Goal: Task Accomplishment & Management: Manage account settings

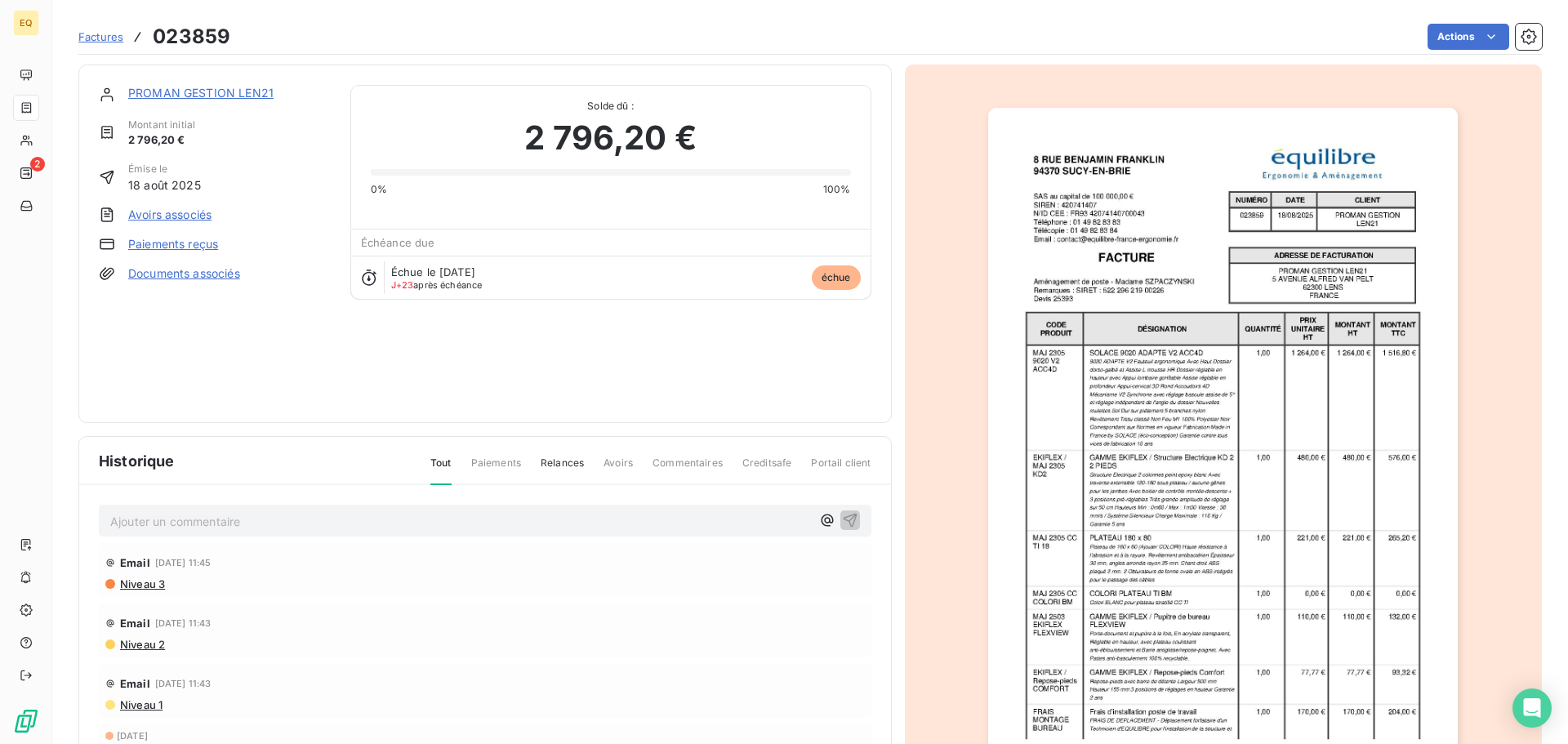
scroll to position [98, 0]
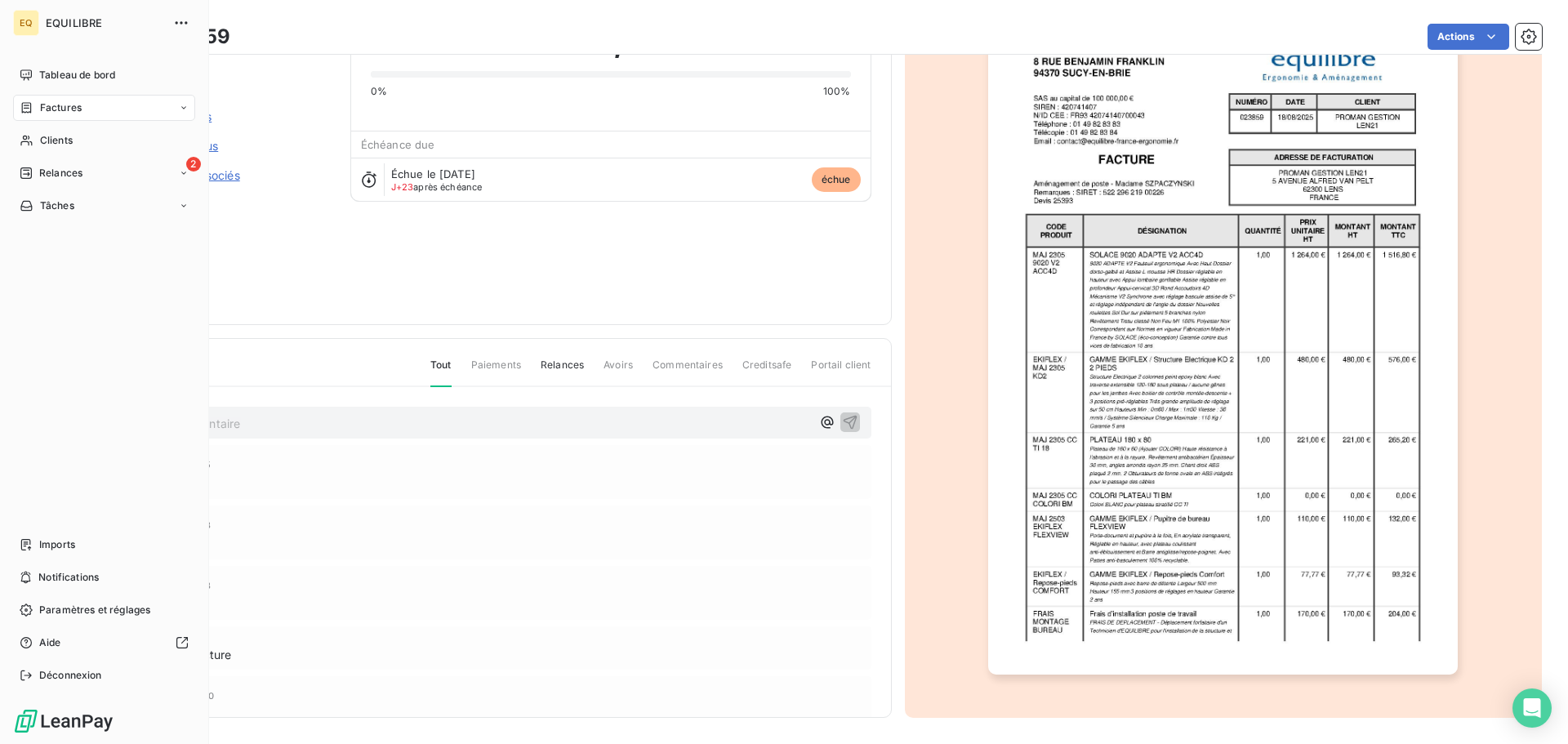
click at [75, 108] on span "Factures" at bounding box center [61, 107] width 42 height 15
click at [71, 104] on span "Factures" at bounding box center [61, 107] width 42 height 15
click at [73, 141] on span "Factures" at bounding box center [60, 140] width 42 height 15
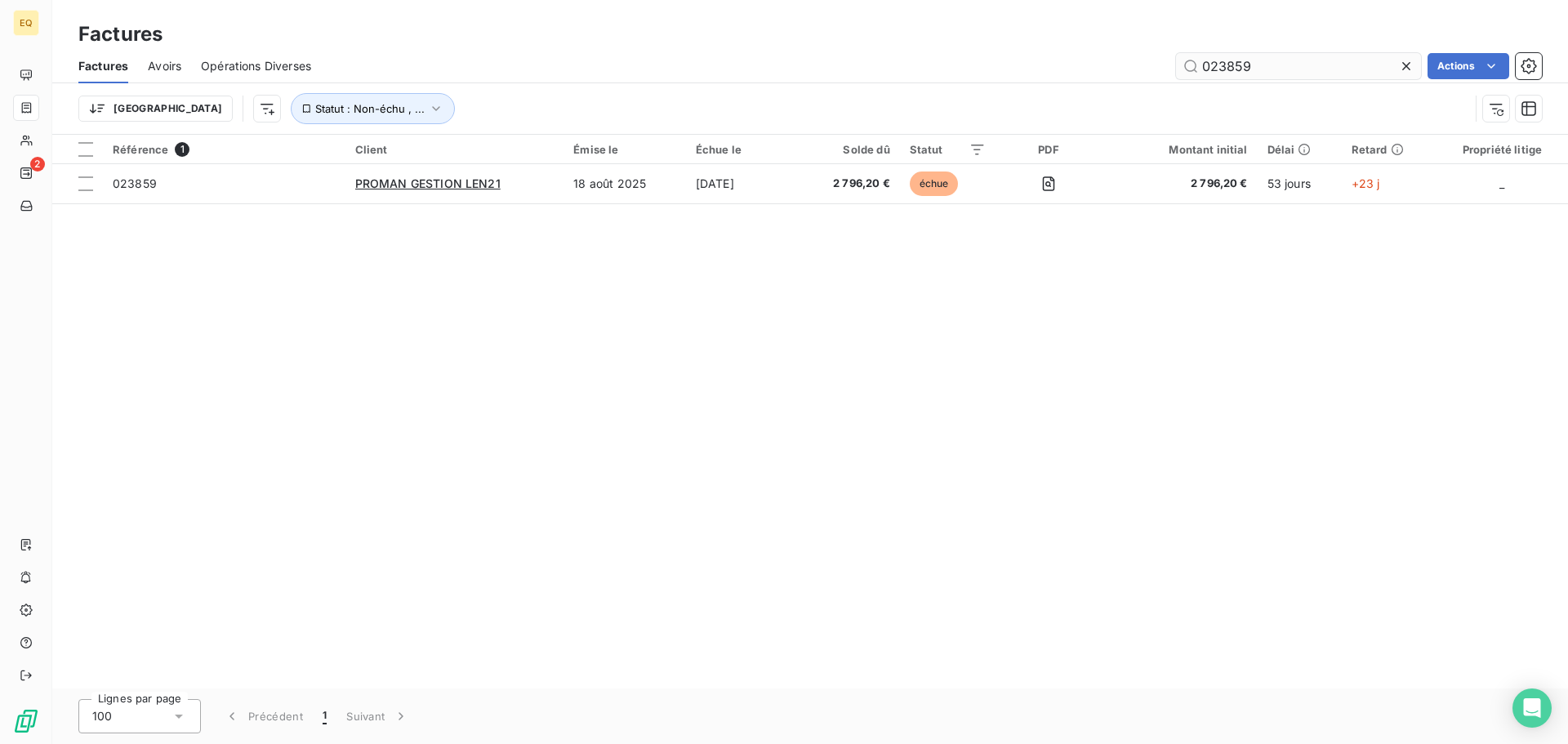
drag, startPoint x: 1232, startPoint y: 72, endPoint x: 1181, endPoint y: 65, distance: 51.5
click at [1181, 65] on input "023859" at bounding box center [1299, 66] width 245 height 26
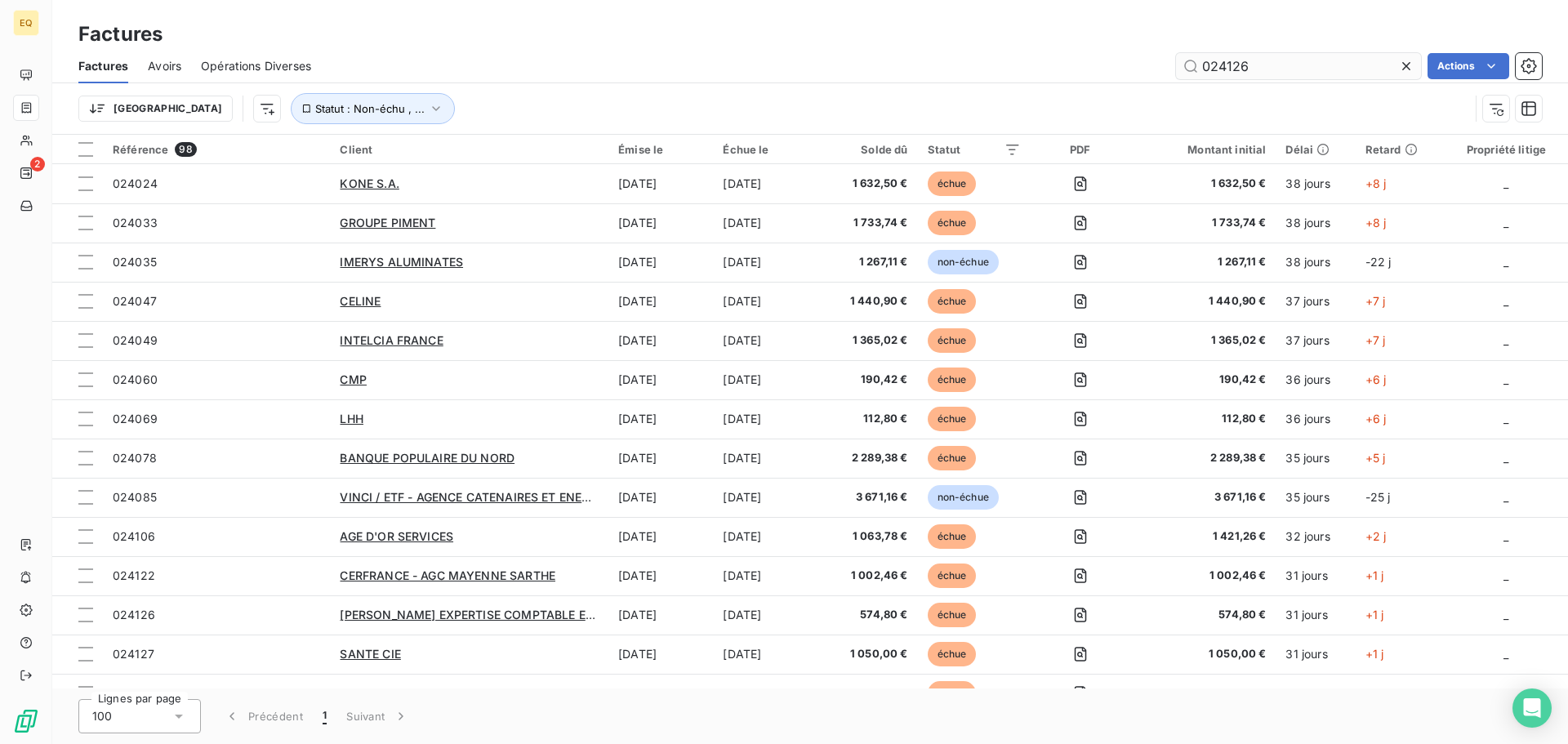
type input "024126"
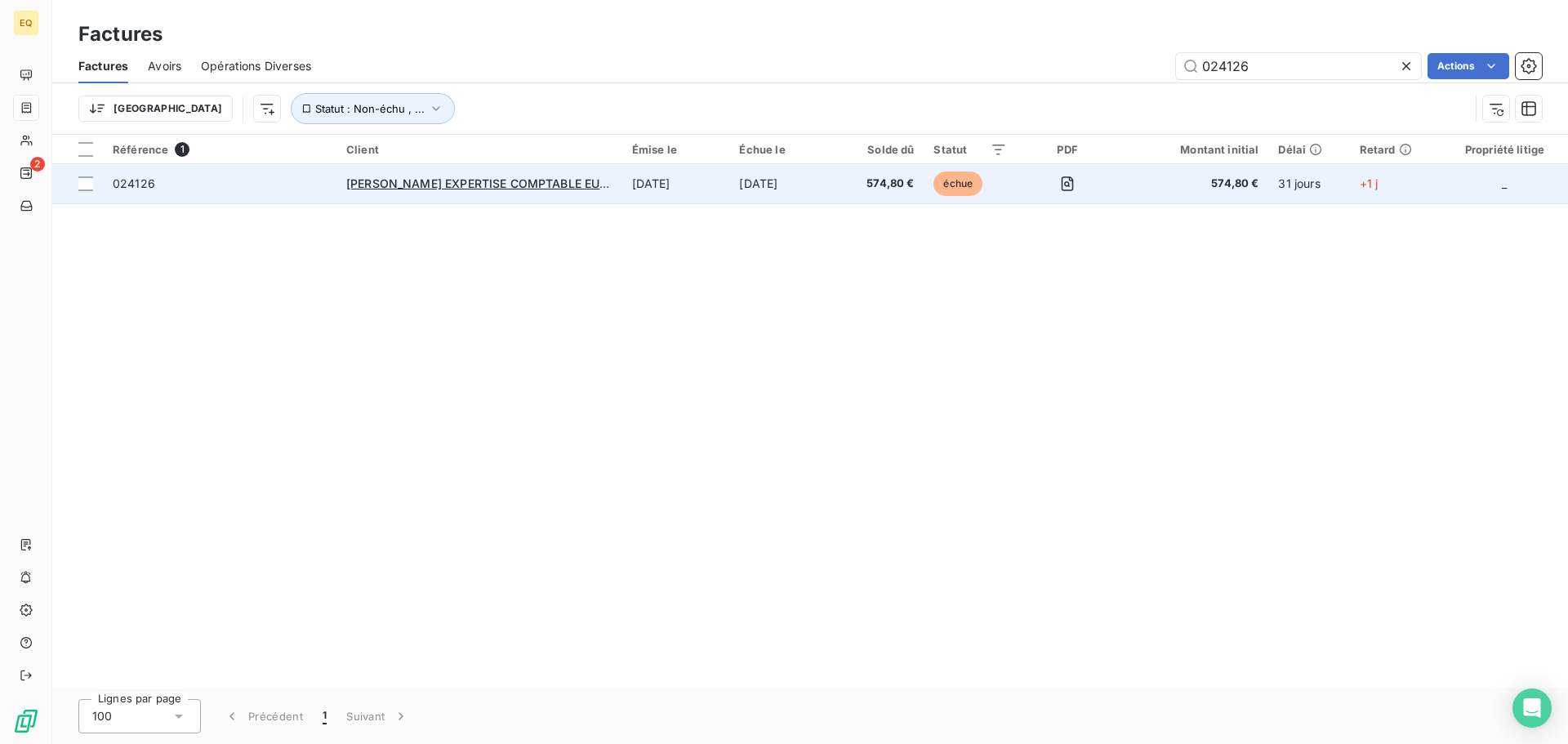
click at [242, 171] on td "024126" at bounding box center [219, 183] width 233 height 39
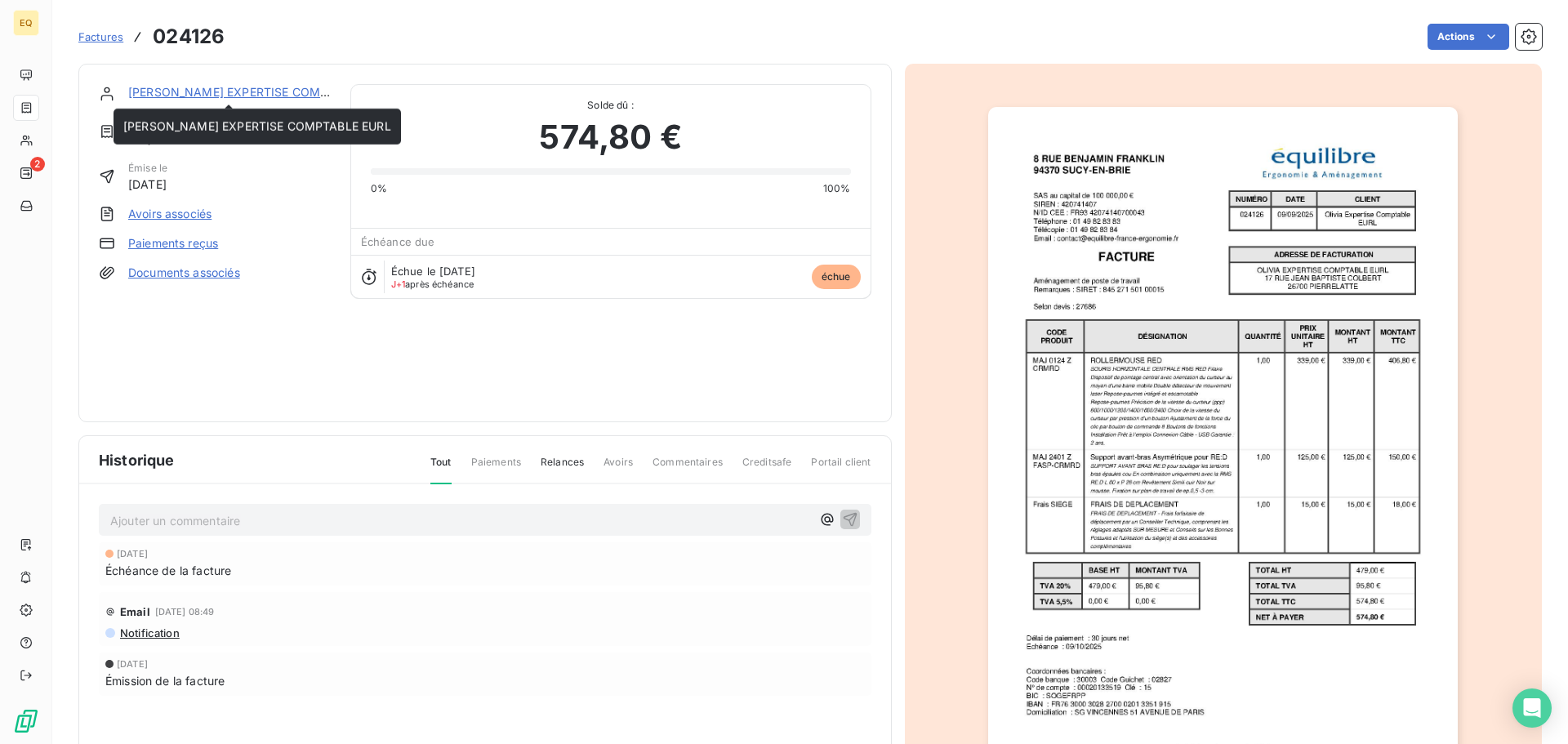
click at [191, 91] on link "[PERSON_NAME] EXPERTISE COMPTABLE EURL" at bounding box center [262, 92] width 267 height 14
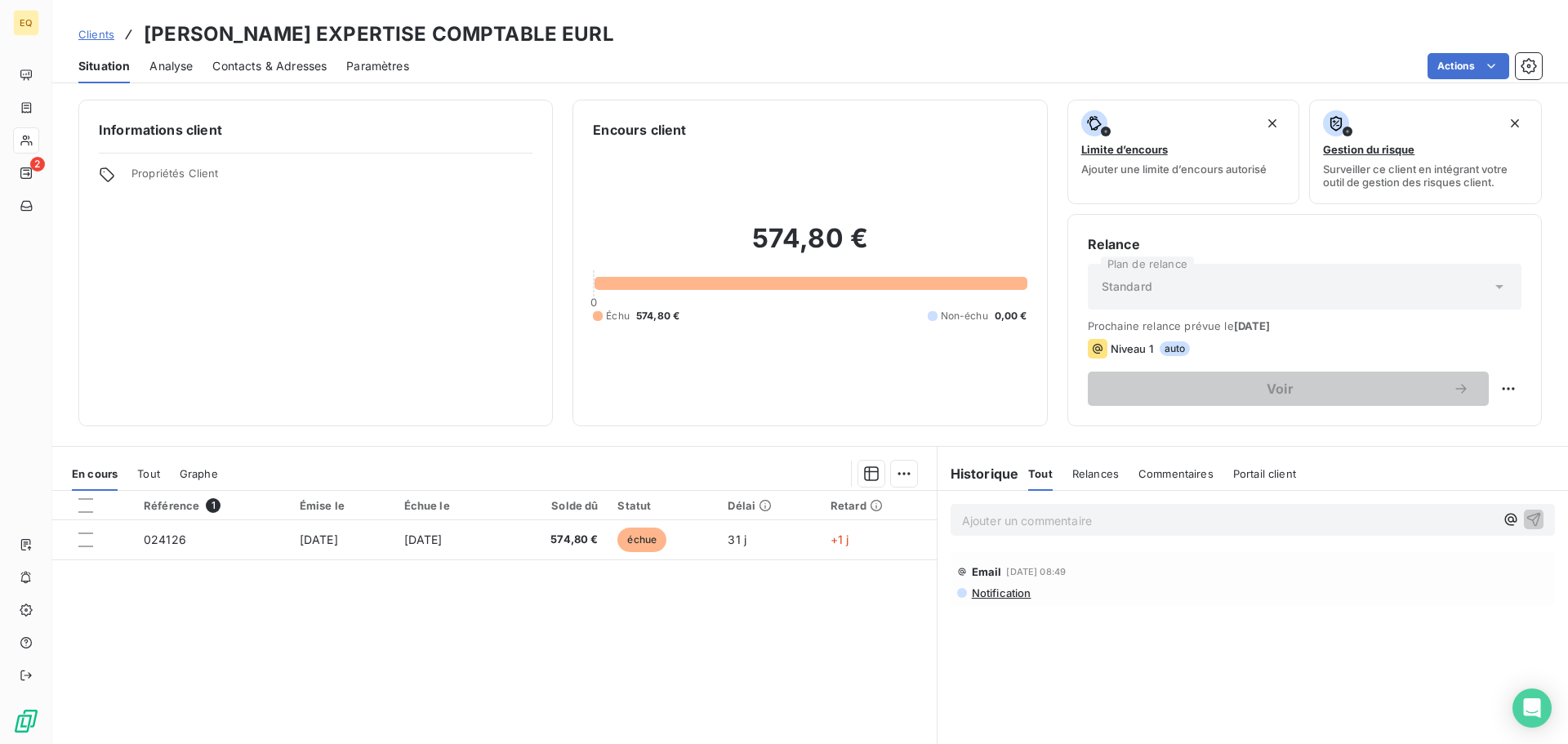
click at [263, 63] on span "Contacts & Adresses" at bounding box center [269, 66] width 114 height 16
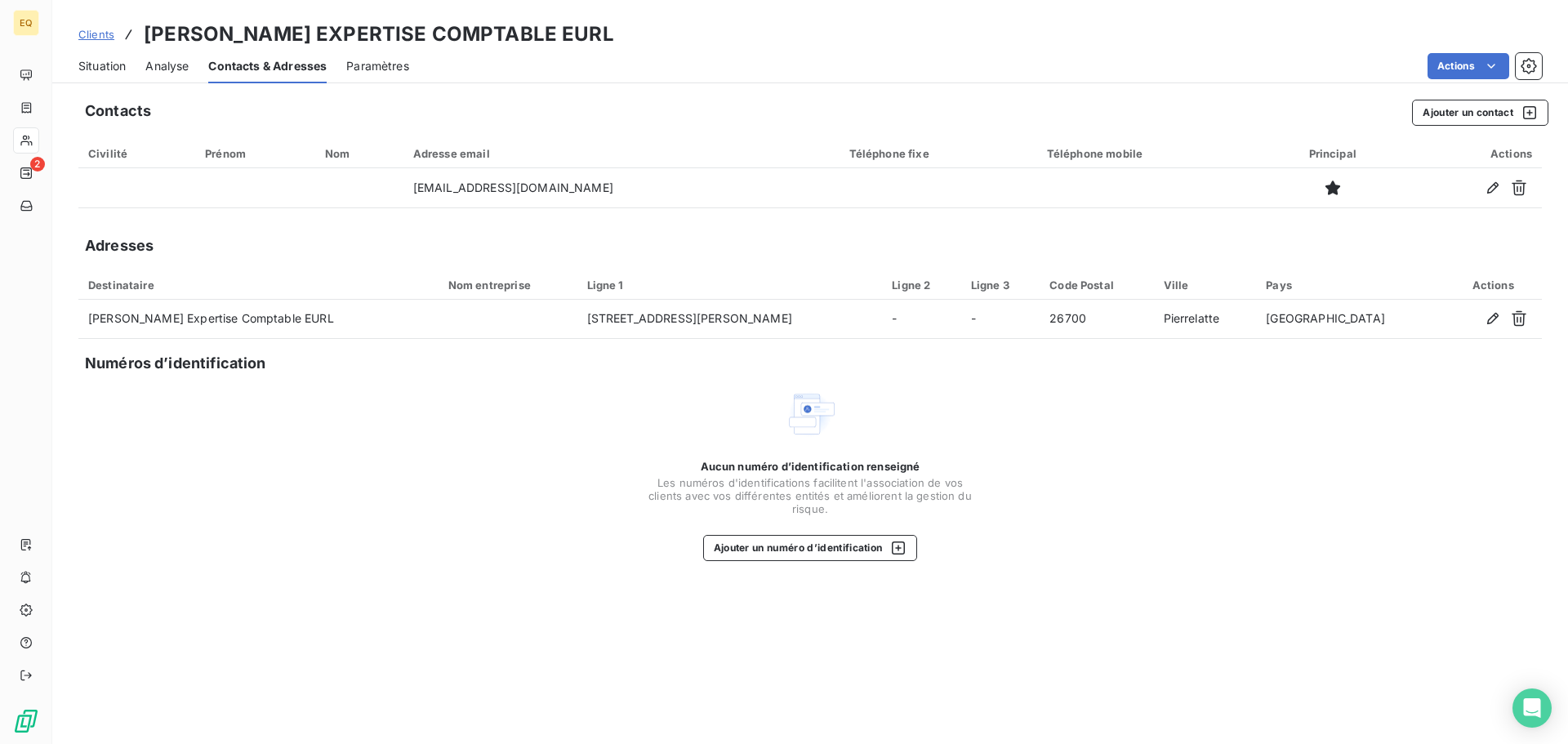
click at [92, 33] on span "Clients" at bounding box center [96, 33] width 36 height 13
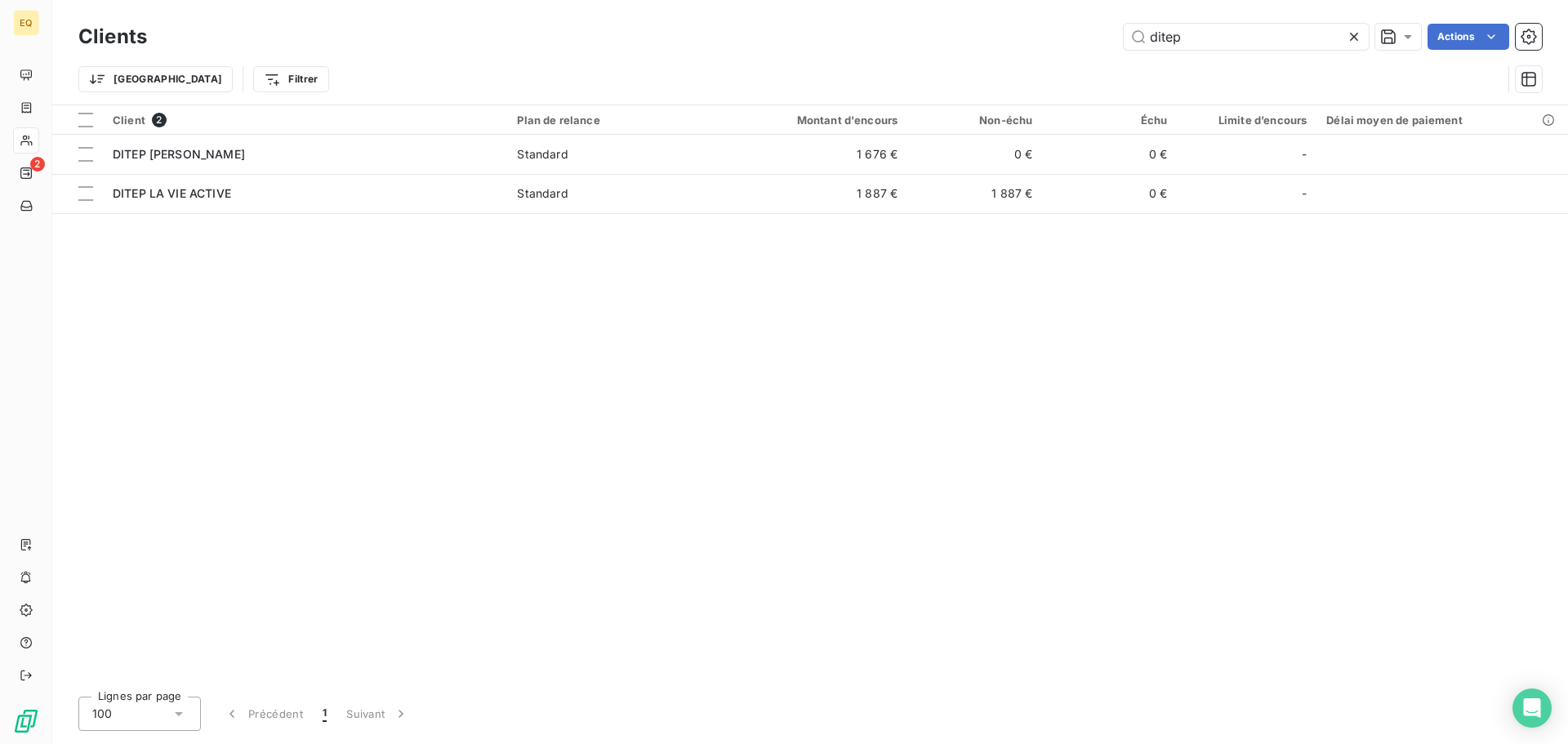
drag, startPoint x: 1217, startPoint y: 45, endPoint x: 1036, endPoint y: 37, distance: 181.2
click at [1054, 34] on div "ditep Actions" at bounding box center [854, 37] width 1375 height 26
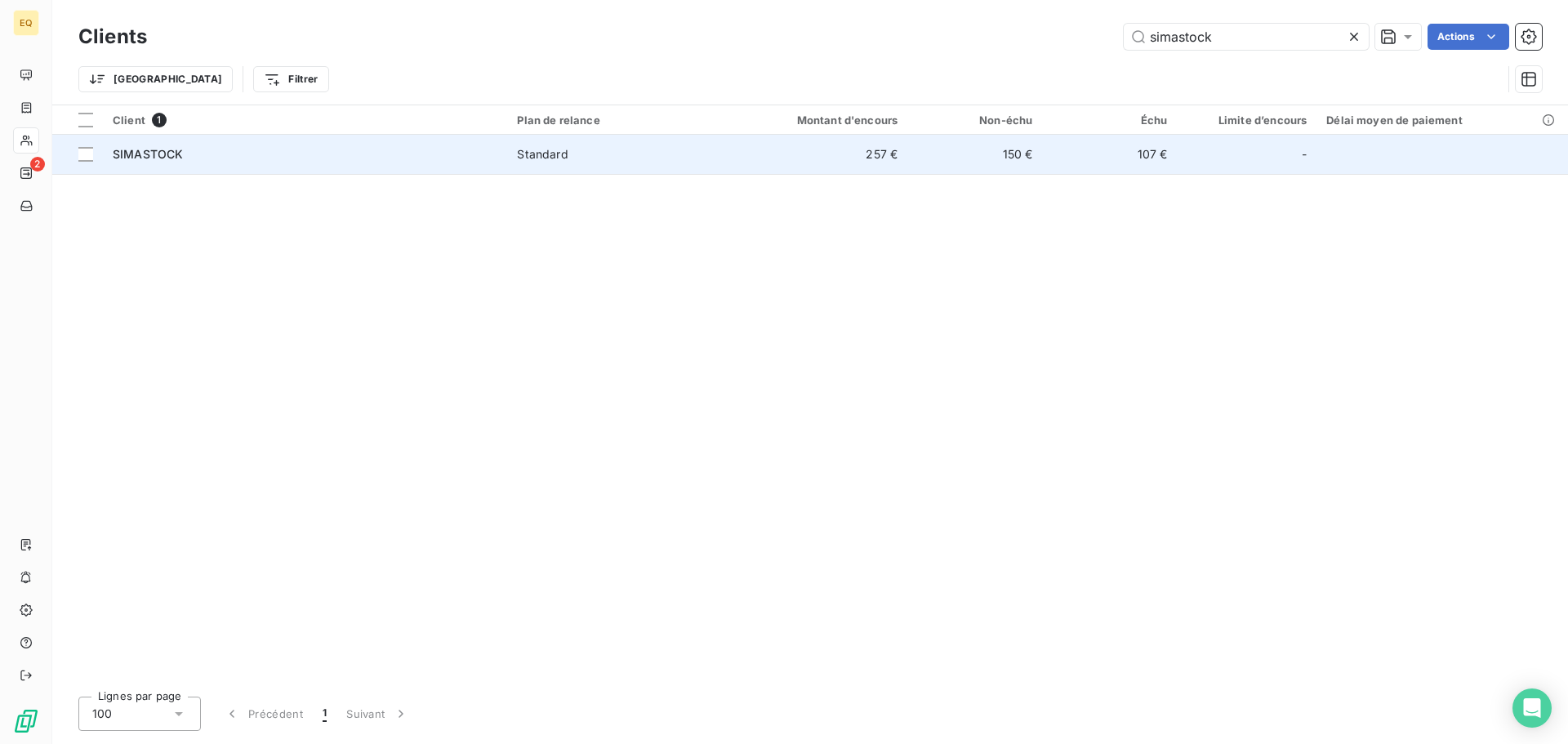
type input "simastock"
click at [455, 159] on div "SIMASTOCK" at bounding box center [304, 153] width 385 height 16
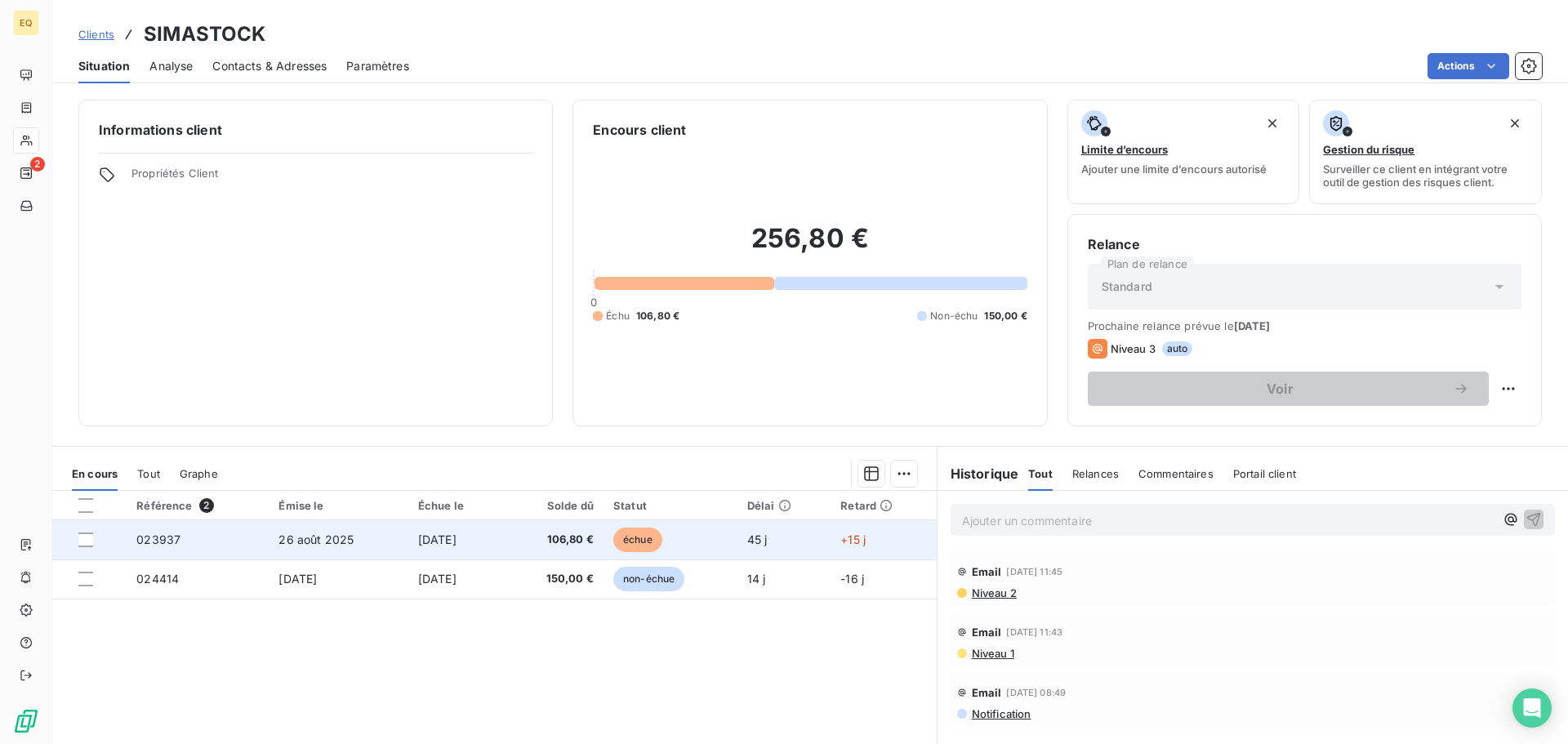
click at [326, 532] on span "26 août 2025" at bounding box center [316, 539] width 75 height 14
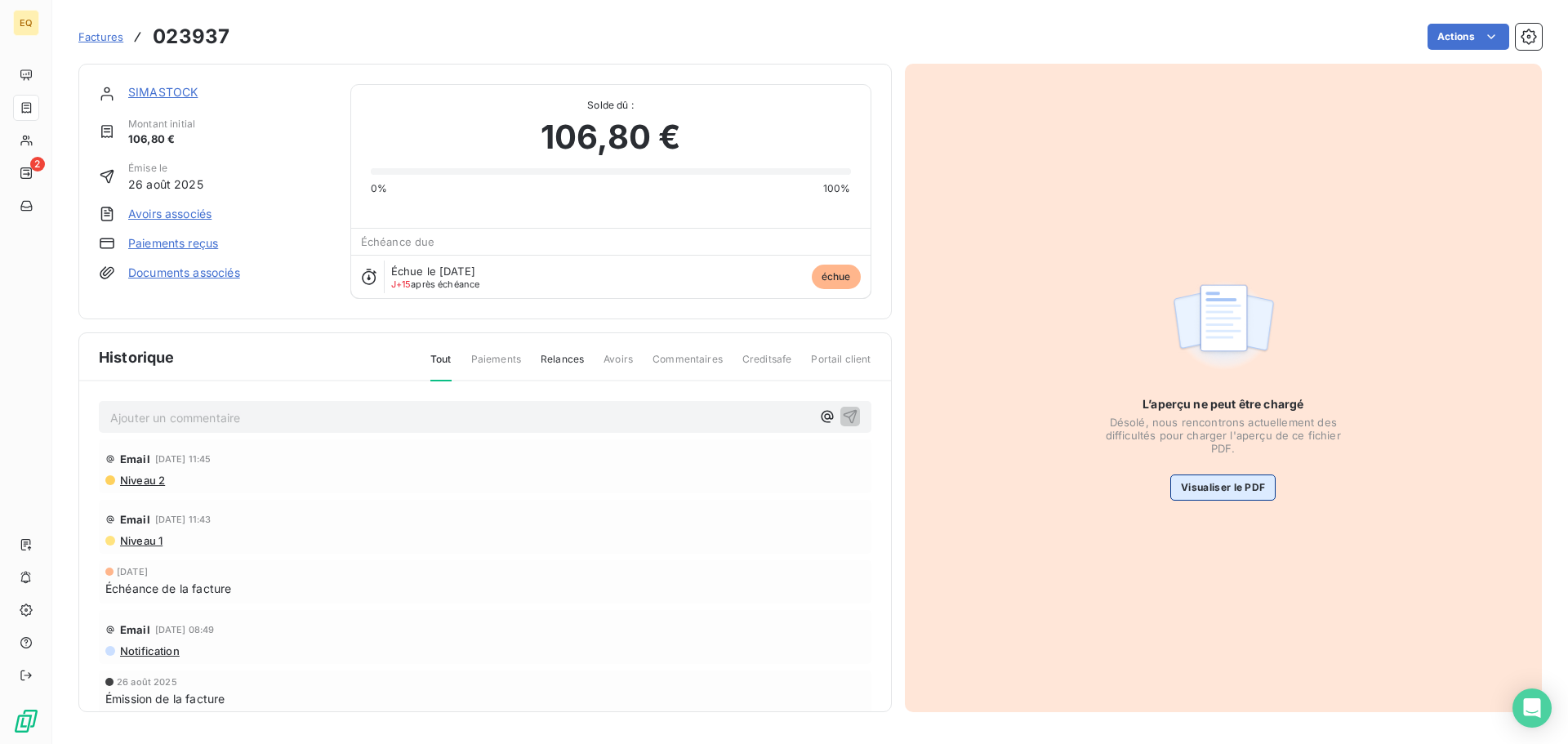
click at [1211, 482] on button "Visualiser le PDF" at bounding box center [1223, 487] width 105 height 26
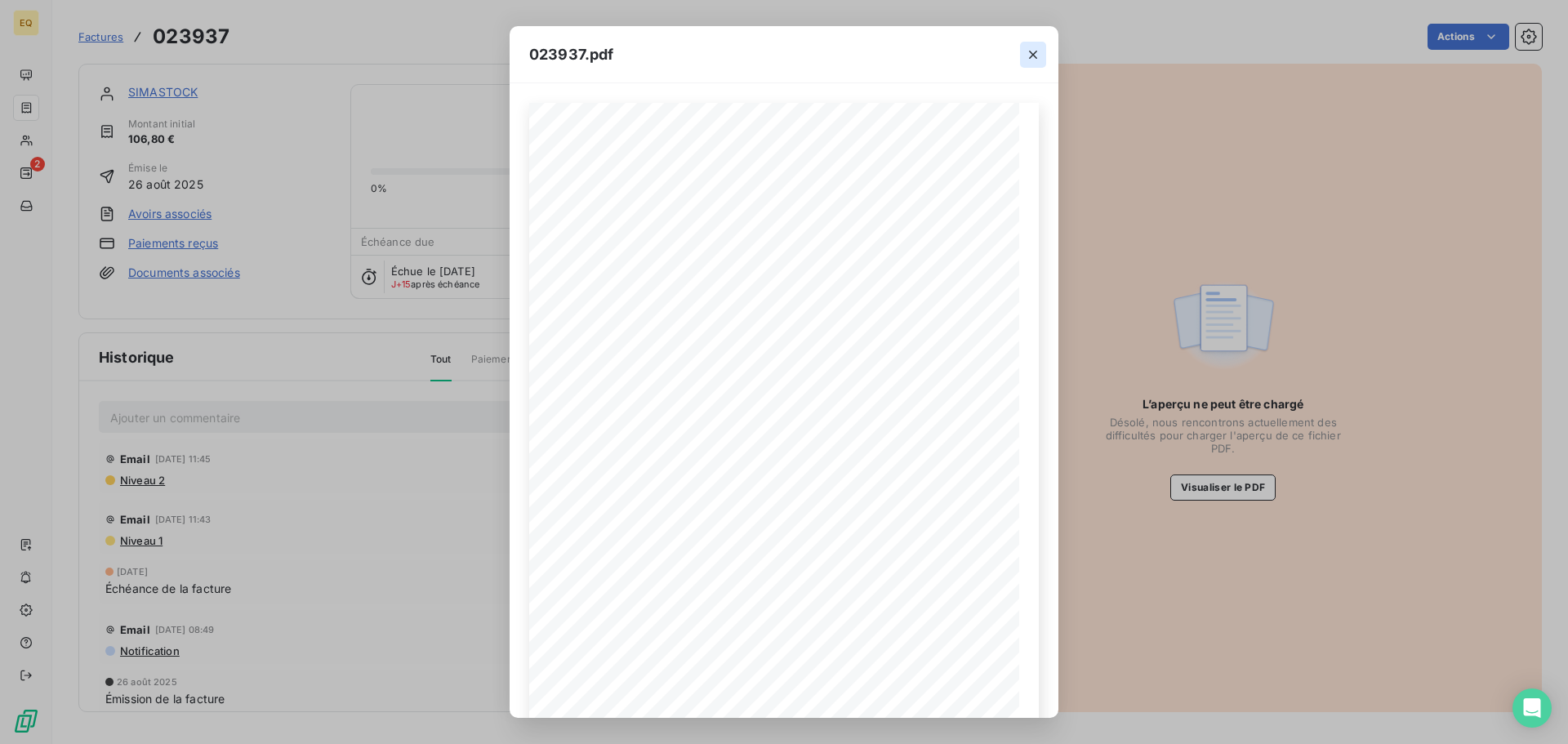
click at [1029, 47] on icon "button" at bounding box center [1032, 54] width 16 height 16
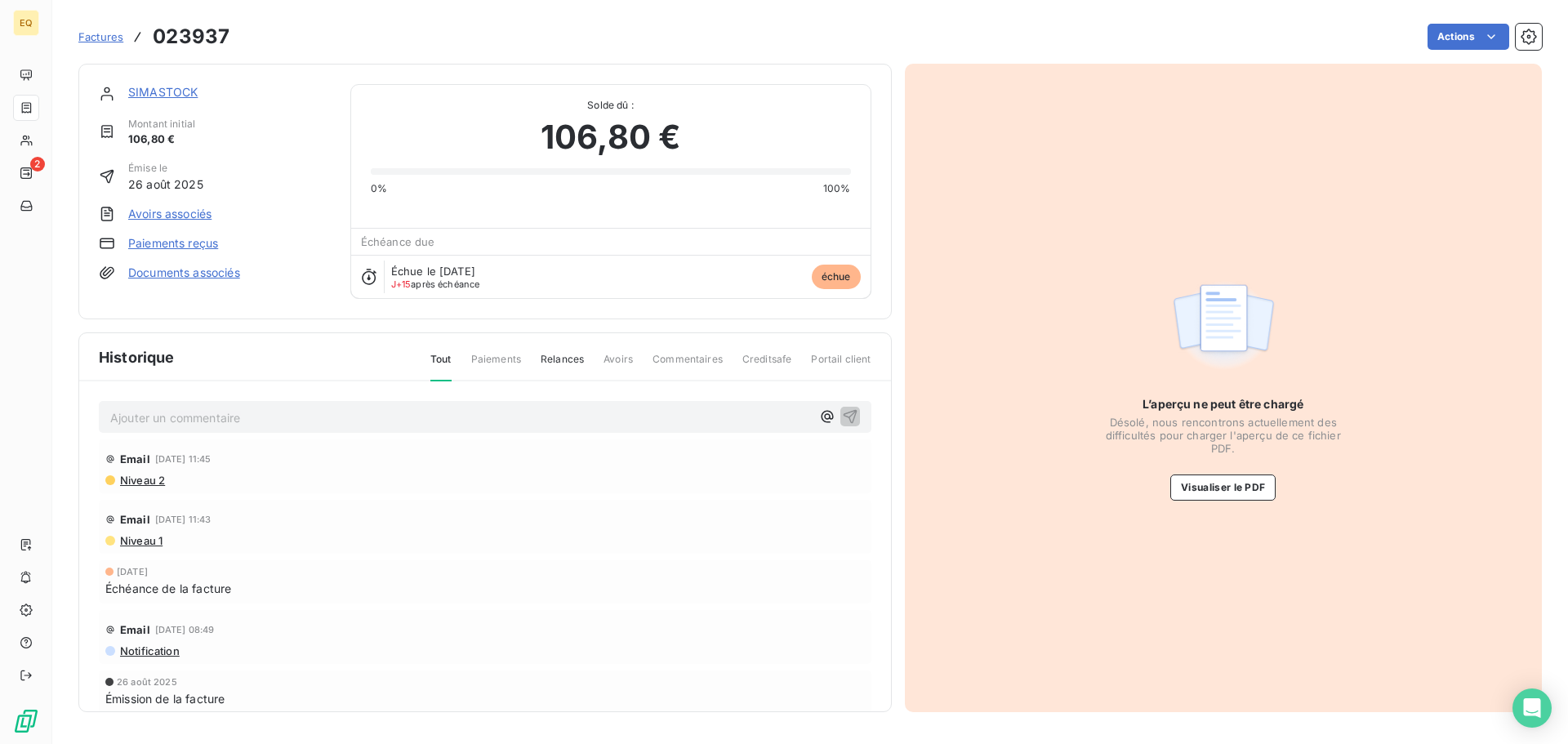
click at [159, 424] on p "Ajouter un commentaire ﻿" at bounding box center [460, 417] width 700 height 21
drag, startPoint x: 159, startPoint y: 424, endPoint x: 448, endPoint y: 425, distance: 289.0
click at [448, 425] on p "Relance téléphonique pour règlement facture =>" at bounding box center [460, 417] width 700 height 19
click at [844, 415] on icon "button" at bounding box center [850, 415] width 16 height 16
